Goal: Task Accomplishment & Management: Manage account settings

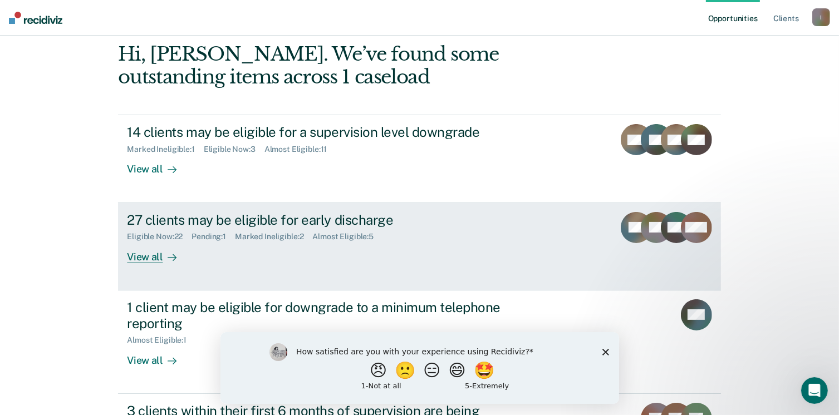
scroll to position [111, 0]
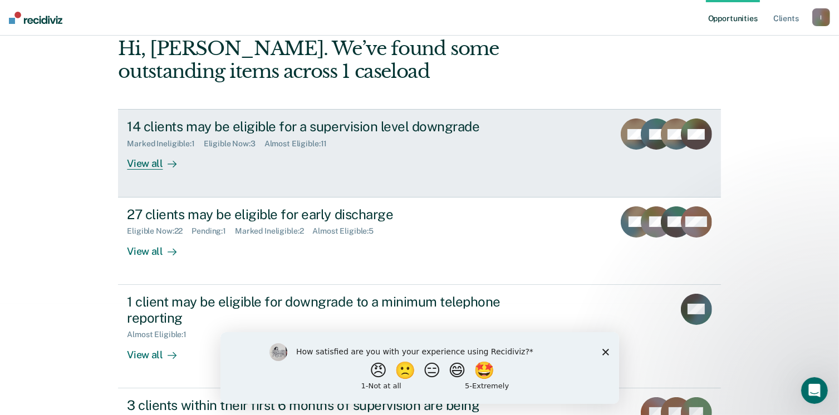
click at [171, 163] on icon at bounding box center [172, 164] width 9 height 9
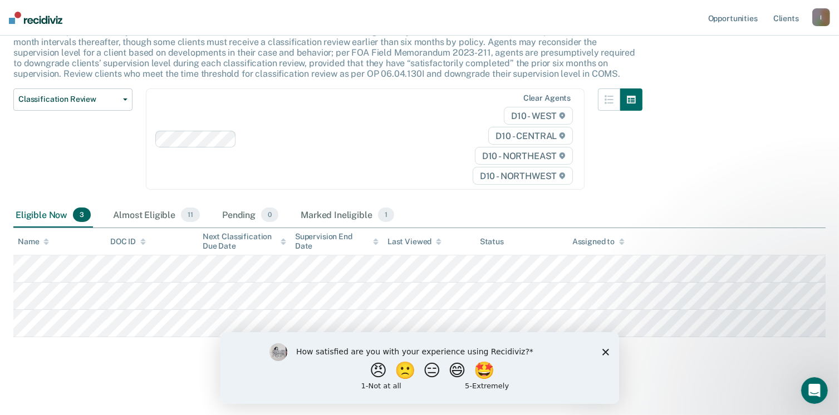
scroll to position [83, 0]
click at [603, 350] on polygon "Close survey" at bounding box center [605, 352] width 7 height 7
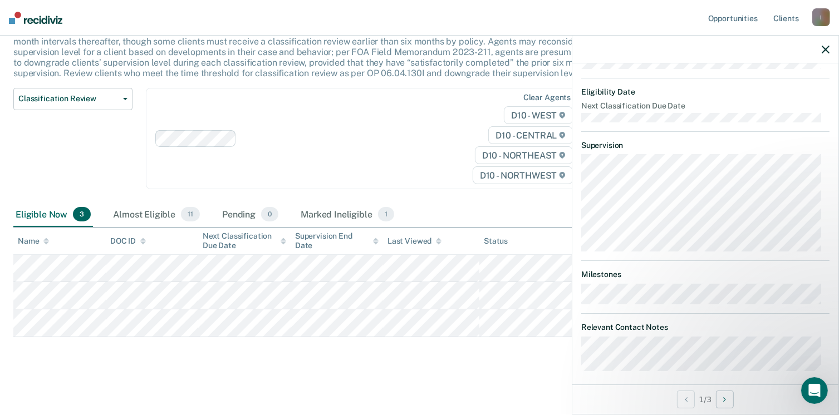
scroll to position [224, 0]
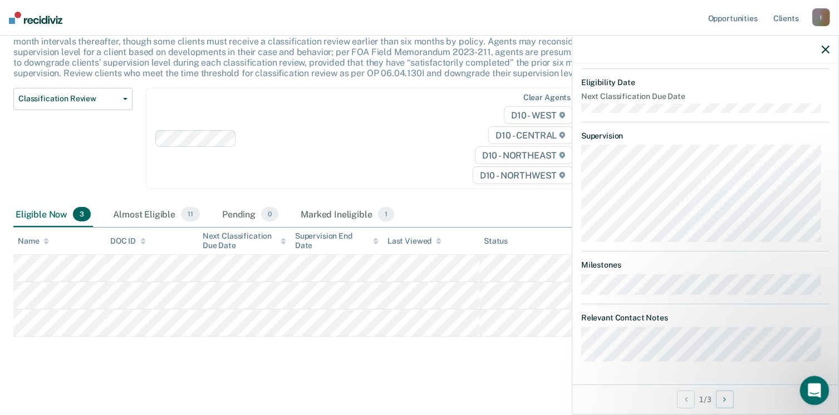
click at [813, 386] on icon "Open Intercom Messenger" at bounding box center [813, 389] width 8 height 9
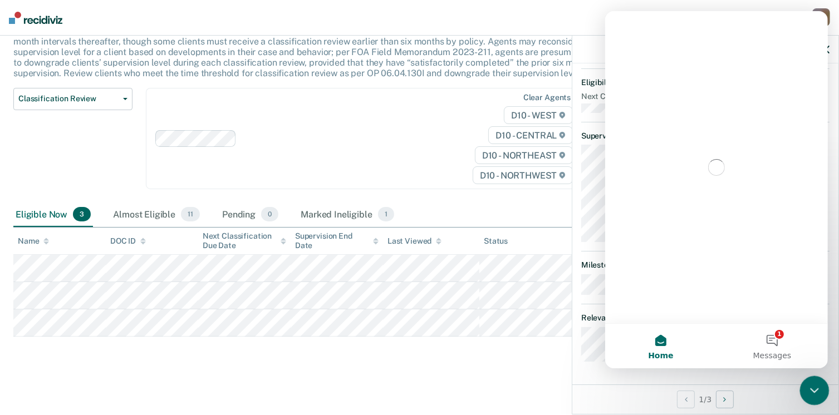
scroll to position [0, 0]
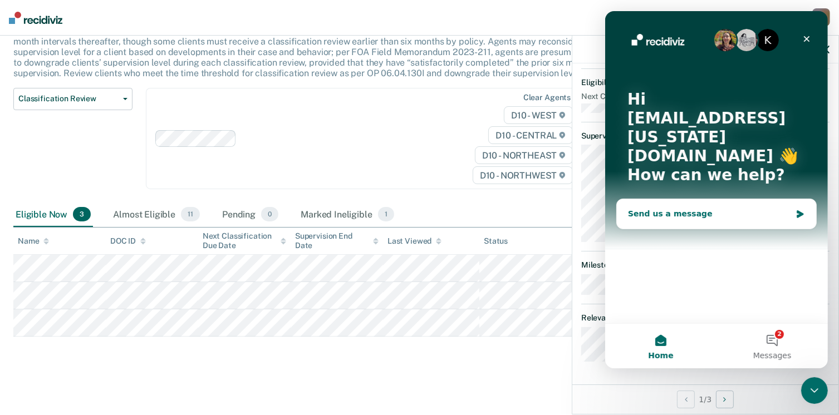
click at [673, 208] on div "Send us a message" at bounding box center [708, 214] width 163 height 12
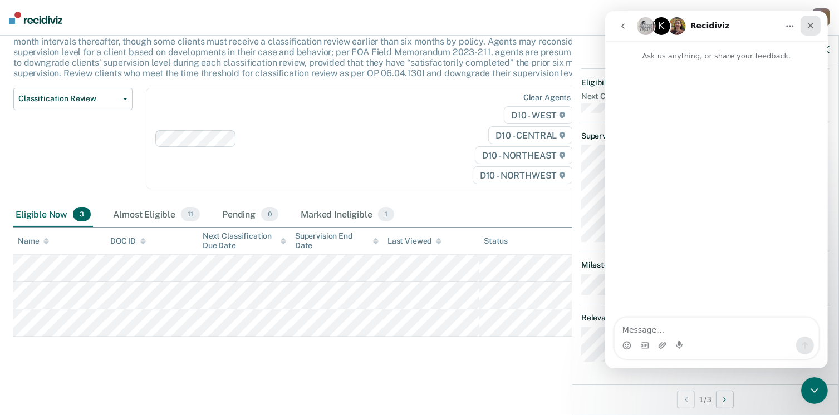
click at [810, 27] on icon "Close" at bounding box center [810, 25] width 9 height 9
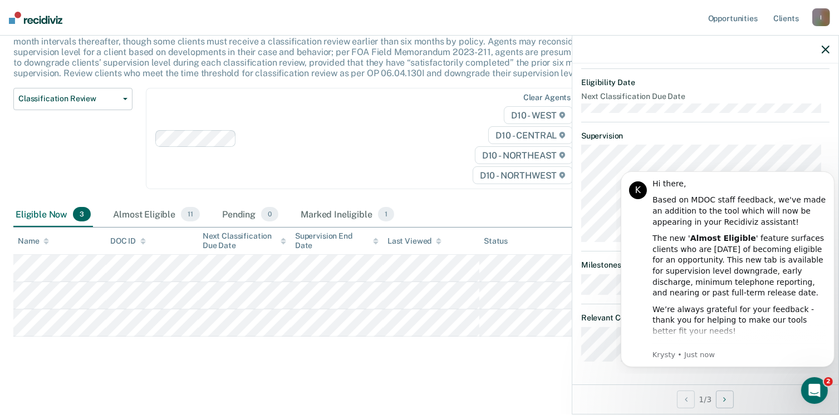
click at [759, 143] on dl "Supervision" at bounding box center [705, 186] width 248 height 111
click at [759, 135] on dt "Supervision" at bounding box center [705, 135] width 248 height 9
click at [827, 49] on icon "button" at bounding box center [826, 50] width 8 height 8
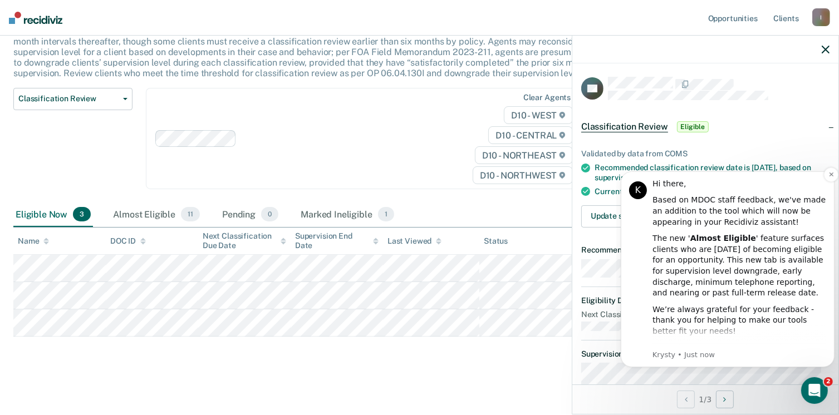
click at [691, 351] on p "Krysty • Just now" at bounding box center [739, 355] width 174 height 10
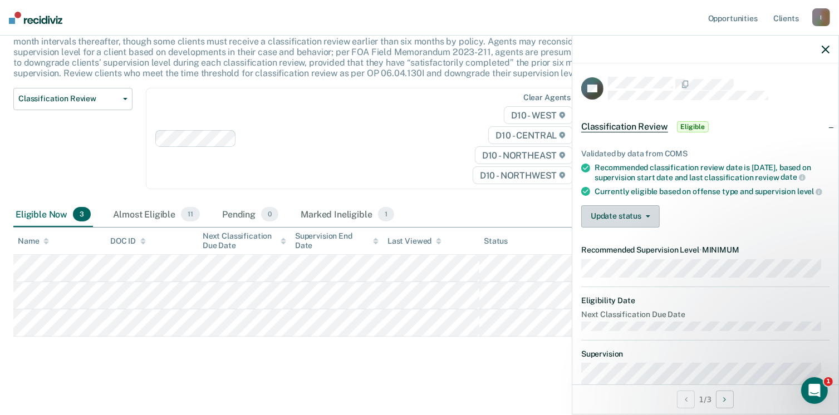
click at [649, 218] on icon "button" at bounding box center [648, 216] width 4 height 2
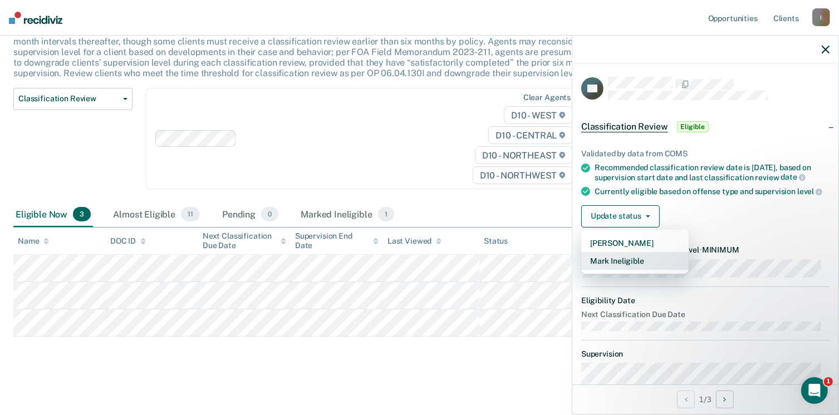
click at [632, 267] on button "Mark Ineligible" at bounding box center [634, 261] width 107 height 18
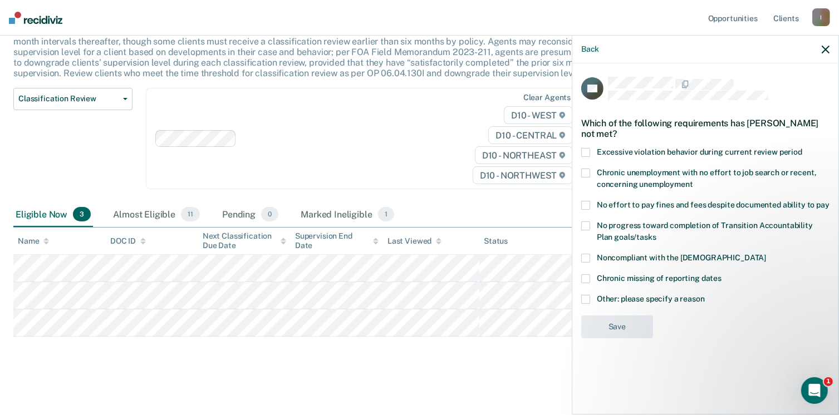
click at [583, 295] on span at bounding box center [585, 299] width 9 height 9
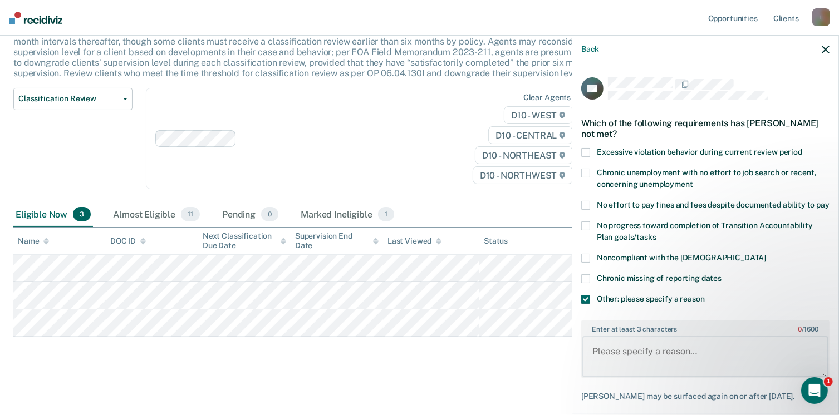
click at [634, 364] on textarea "Enter at least 3 characters 0 / 1600" at bounding box center [705, 356] width 246 height 41
click at [749, 375] on textarea "the probationer has a show cause that has just been submitted." at bounding box center [705, 356] width 246 height 41
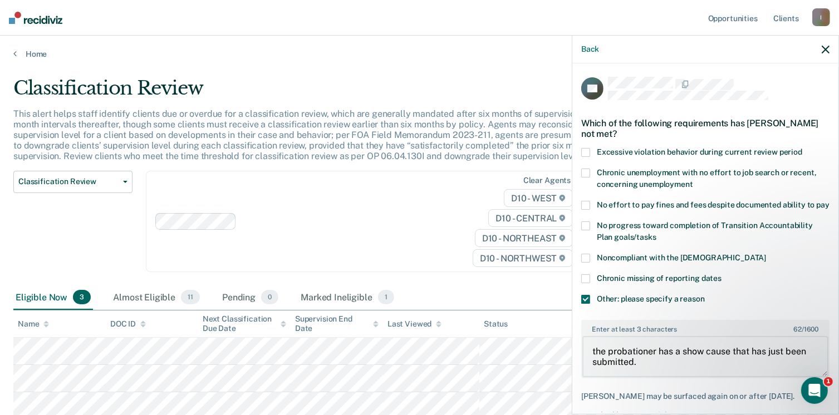
type textarea "the probationer has a show cause that has just been submitted."
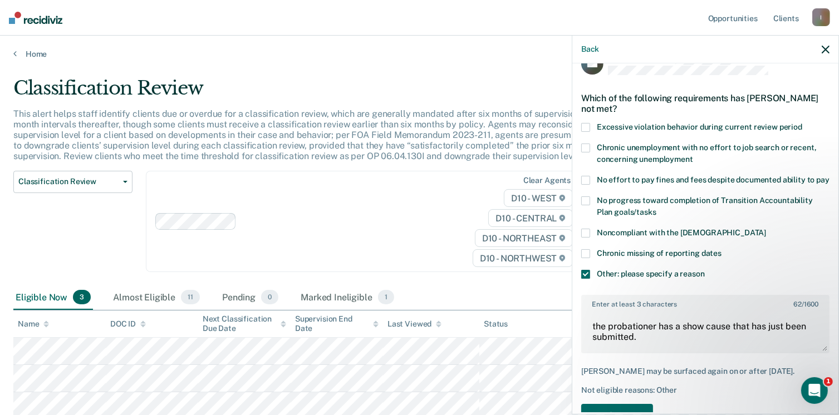
scroll to position [68, 0]
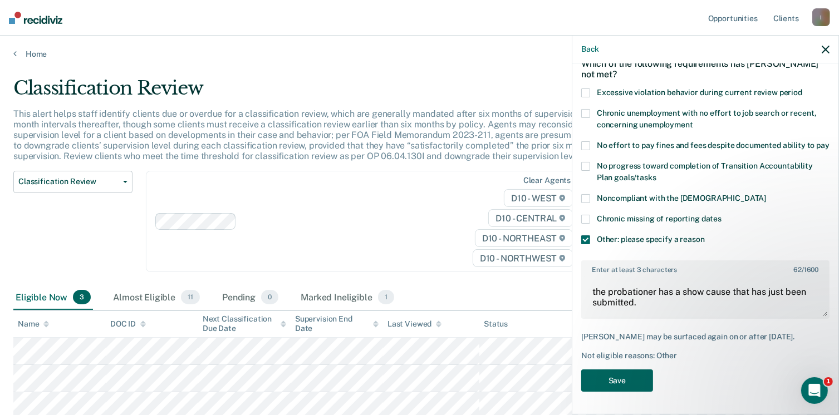
click at [617, 380] on button "Save" at bounding box center [617, 381] width 72 height 23
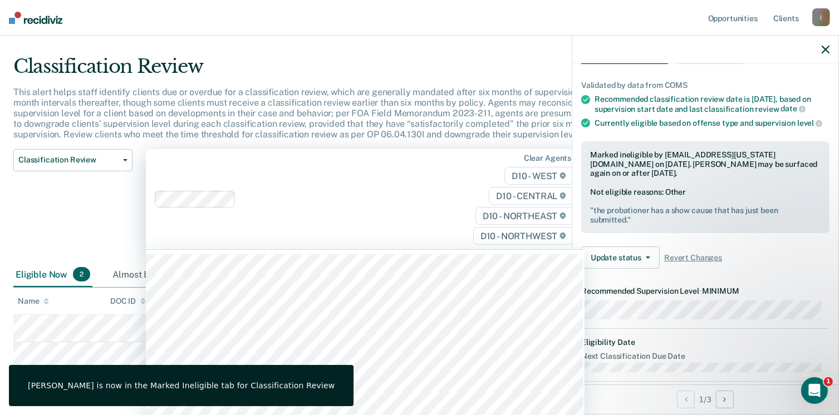
click at [359, 230] on div "Clear agents D10 - WEST D10 - CENTRAL D10 - NORTHEAST D10 - NORTHWEST" at bounding box center [365, 199] width 439 height 101
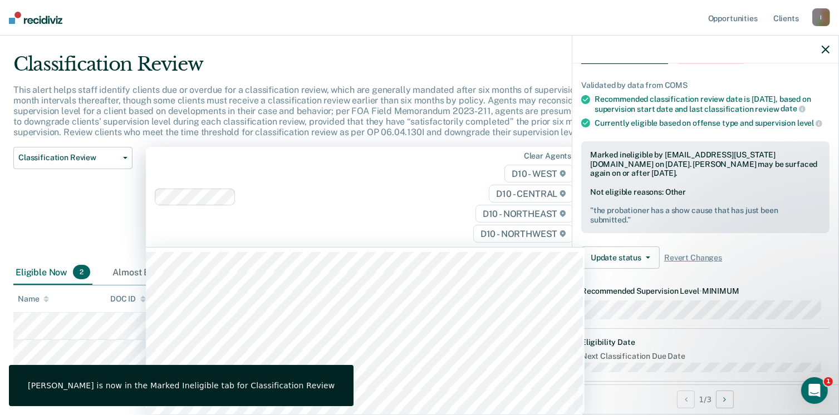
click at [408, 55] on div "Classification Review" at bounding box center [327, 69] width 629 height 32
